Goal: Information Seeking & Learning: Understand process/instructions

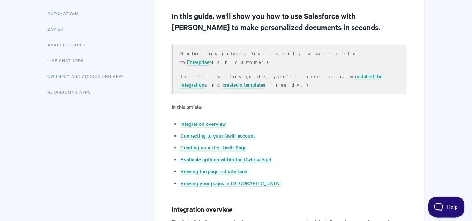
scroll to position [167, 0]
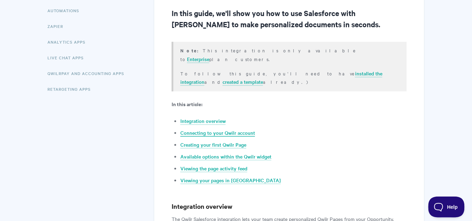
click at [210, 129] on link "Connecting to your Qwilr account" at bounding box center [217, 133] width 75 height 8
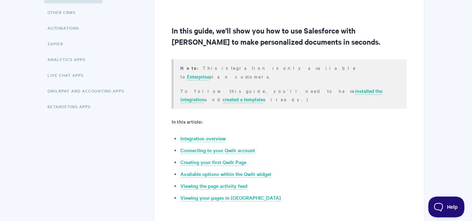
scroll to position [149, 0]
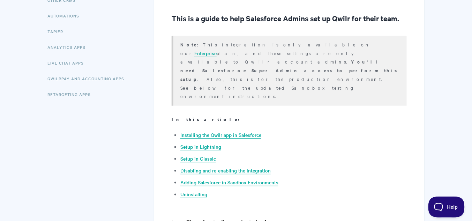
scroll to position [167, 0]
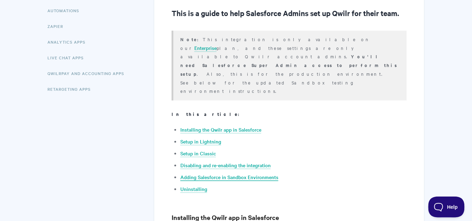
click at [191, 173] on link "Adding Salesforce in Sandbox Environments" at bounding box center [229, 177] width 98 height 8
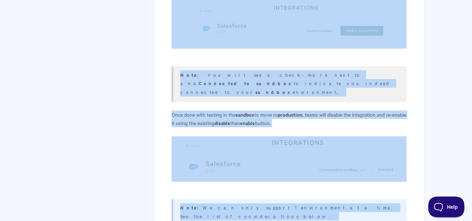
scroll to position [3513, 0]
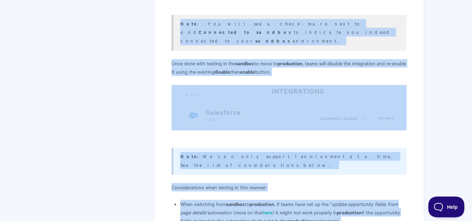
drag, startPoint x: 172, startPoint y: 4, endPoint x: 300, endPoint y: 107, distance: 164.7
copy article "Adding Salesforce to Sandbox Environments From now on, Salesforce teams can cli…"
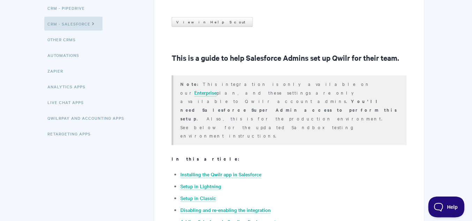
scroll to position [0, 0]
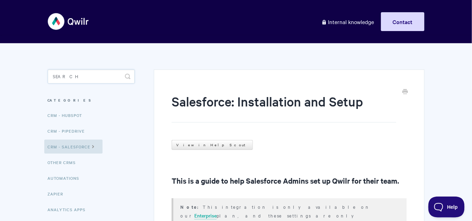
click at [81, 74] on input "Search" at bounding box center [91, 76] width 87 height 14
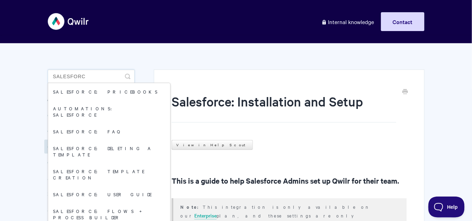
type input "salesforce"
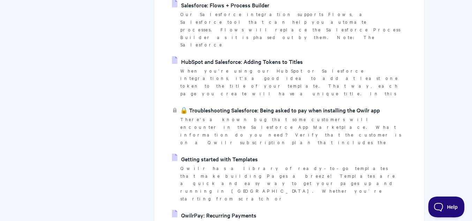
scroll to position [781, 0]
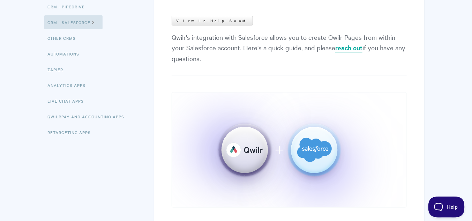
scroll to position [56, 0]
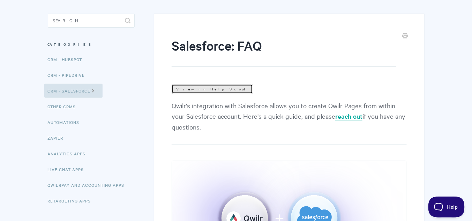
click at [193, 90] on link "View in Help Scout" at bounding box center [212, 89] width 81 height 10
